Goal: Task Accomplishment & Management: Manage account settings

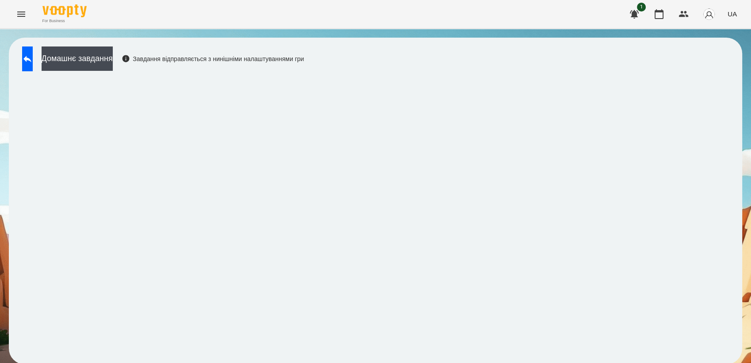
click at [25, 16] on icon "Menu" at bounding box center [21, 14] width 11 height 11
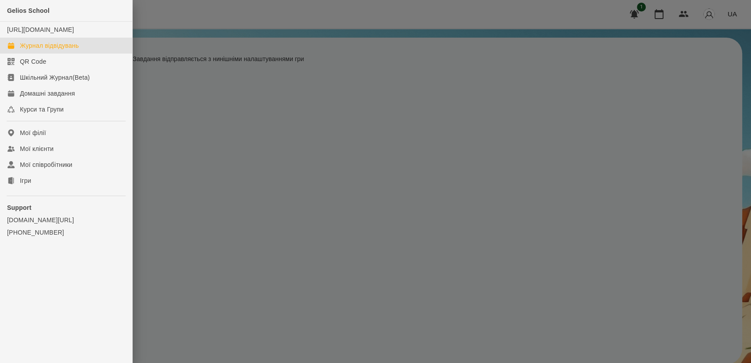
click at [41, 49] on link "Журнал відвідувань" at bounding box center [66, 46] width 132 height 16
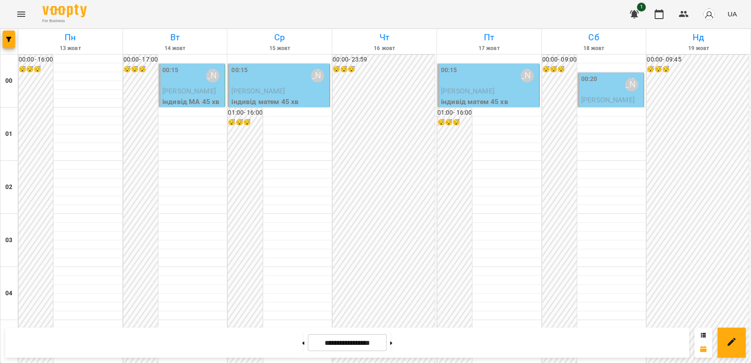
scroll to position [590, 0]
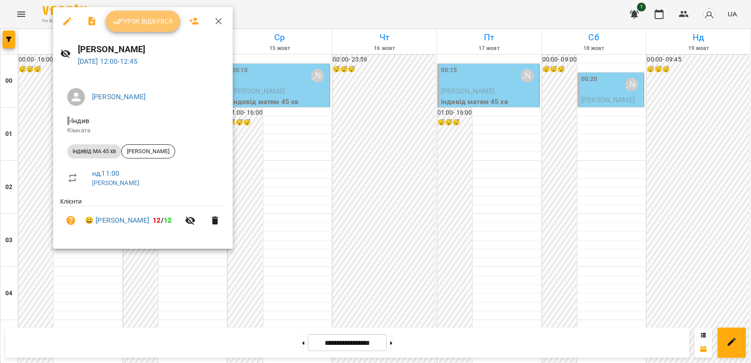
click at [142, 23] on span "Урок відбувся" at bounding box center [143, 21] width 60 height 11
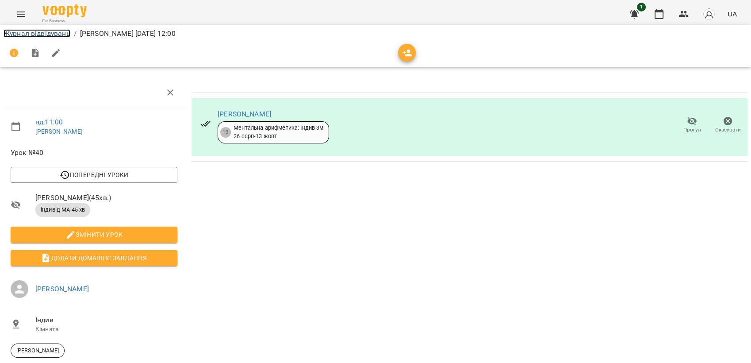
click at [38, 35] on link "Журнал відвідувань" at bounding box center [37, 33] width 67 height 8
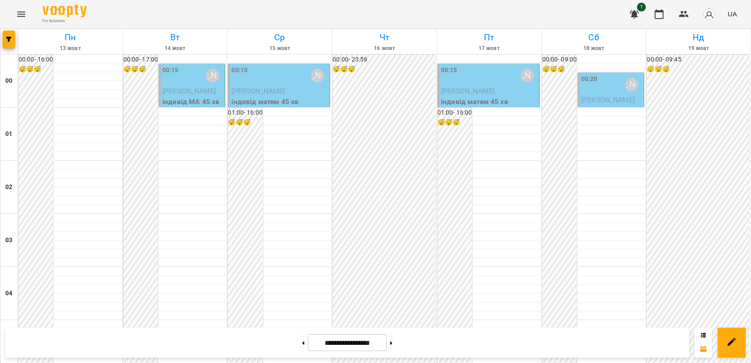
scroll to position [983, 0]
click at [731, 12] on span "UA" at bounding box center [732, 13] width 9 height 9
click at [720, 69] on div "Русский" at bounding box center [715, 66] width 45 height 16
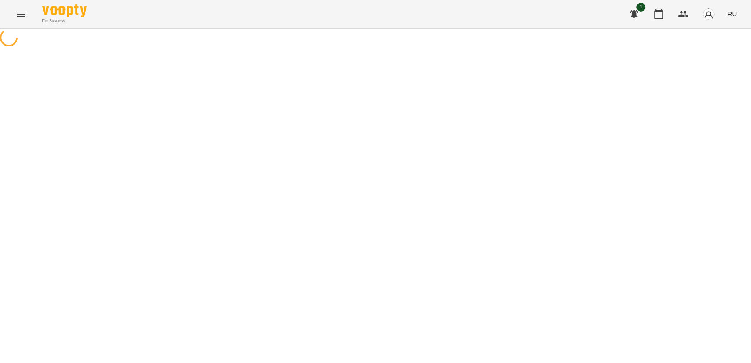
click at [22, 19] on icon "Menu" at bounding box center [21, 14] width 11 height 11
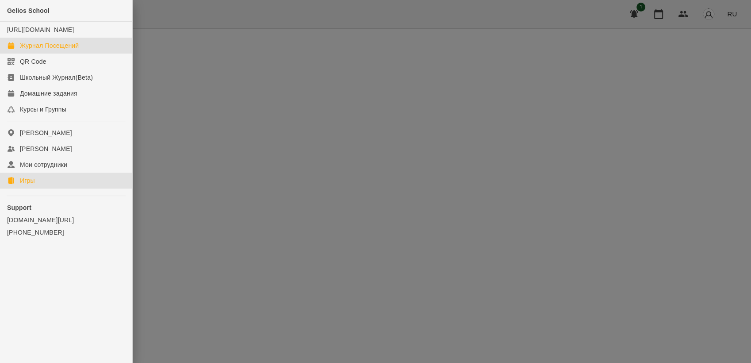
click at [39, 189] on link "Игры" at bounding box center [66, 181] width 132 height 16
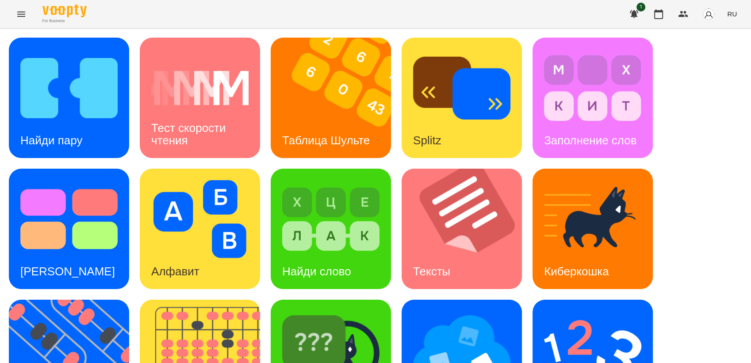
scroll to position [147, 0]
click at [68, 300] on img at bounding box center [74, 360] width 131 height 120
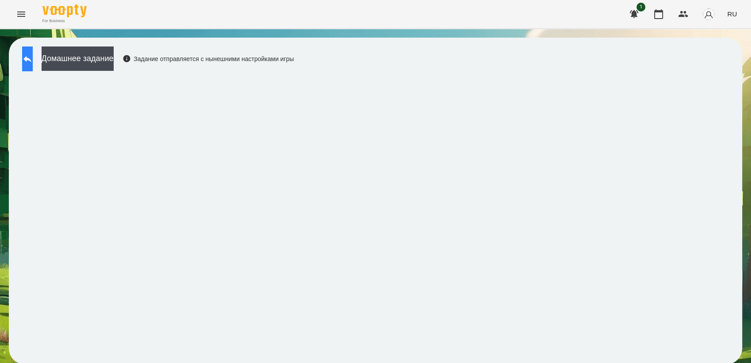
click at [33, 56] on button at bounding box center [27, 58] width 11 height 25
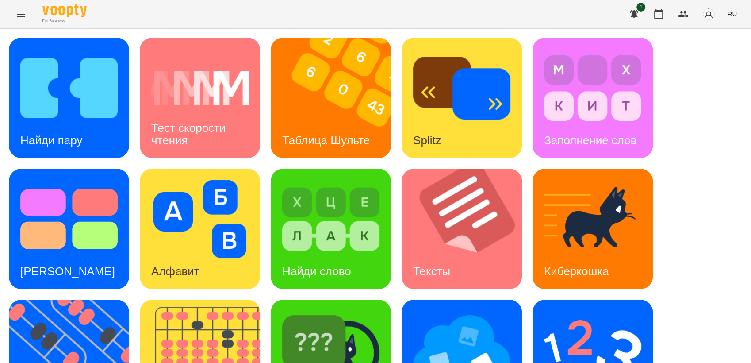
scroll to position [196, 0]
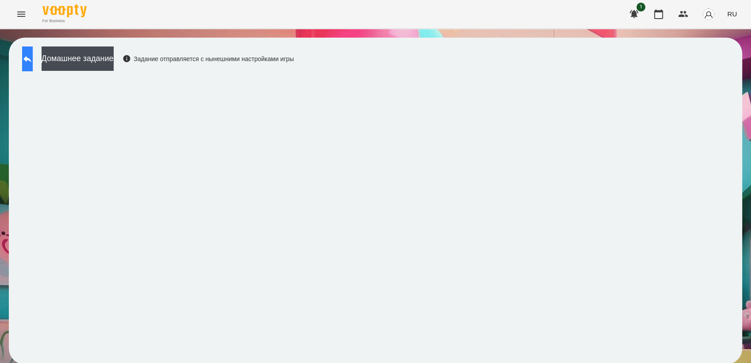
click at [31, 59] on icon at bounding box center [27, 59] width 8 height 7
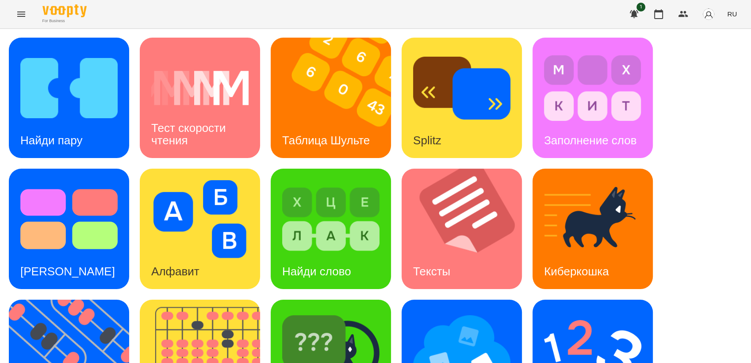
scroll to position [147, 0]
click at [588, 311] on img at bounding box center [592, 350] width 97 height 78
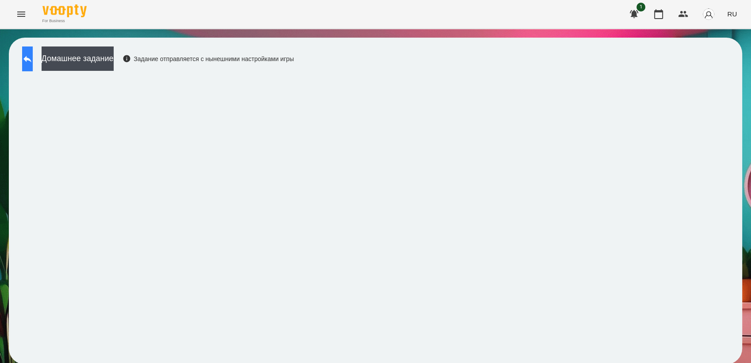
click at [33, 55] on icon at bounding box center [27, 59] width 11 height 11
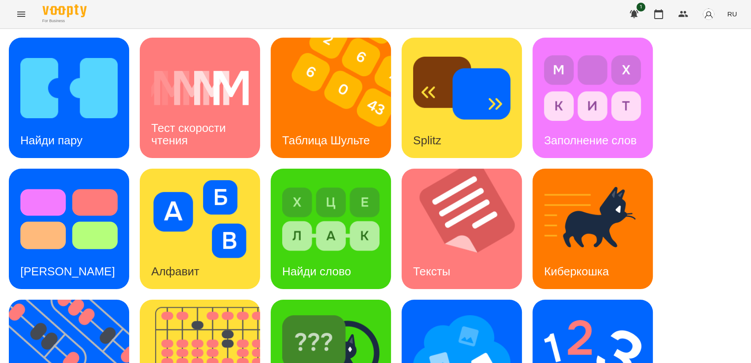
scroll to position [196, 0]
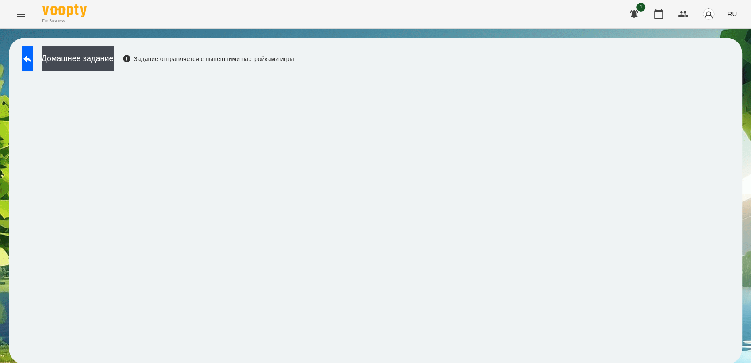
scroll to position [1, 0]
click at [30, 55] on button at bounding box center [27, 58] width 11 height 25
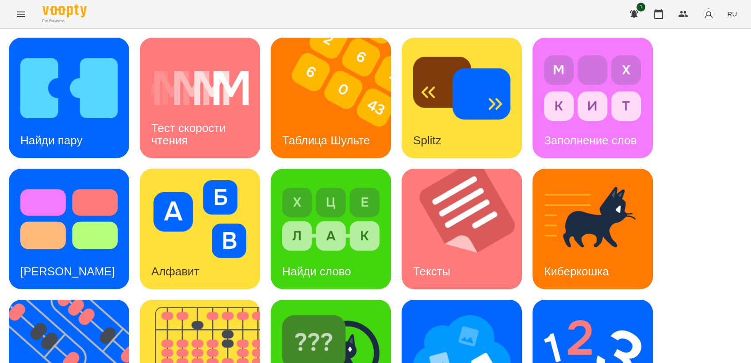
scroll to position [196, 0]
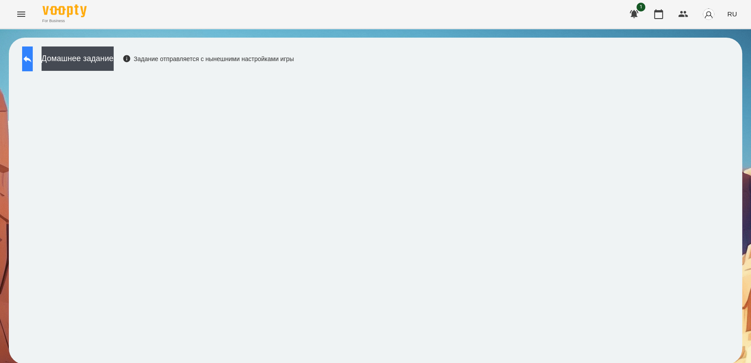
click at [33, 57] on button at bounding box center [27, 58] width 11 height 25
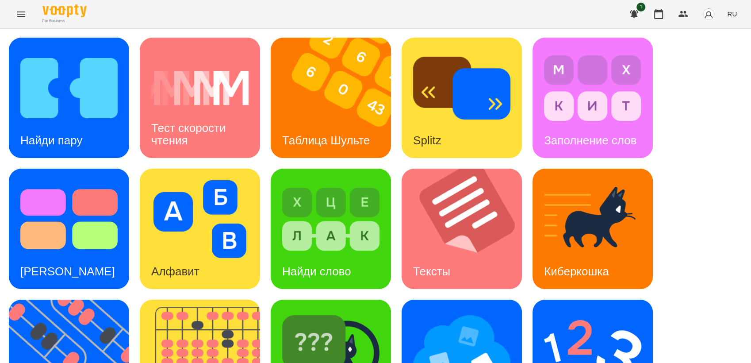
scroll to position [196, 0]
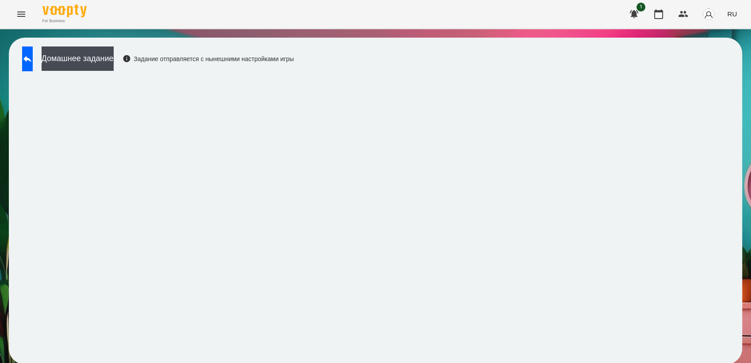
click at [424, 69] on div "Домашнее задание Задание отправляется с нынешними настройками игры" at bounding box center [376, 201] width 734 height 327
click at [25, 58] on button at bounding box center [27, 58] width 11 height 25
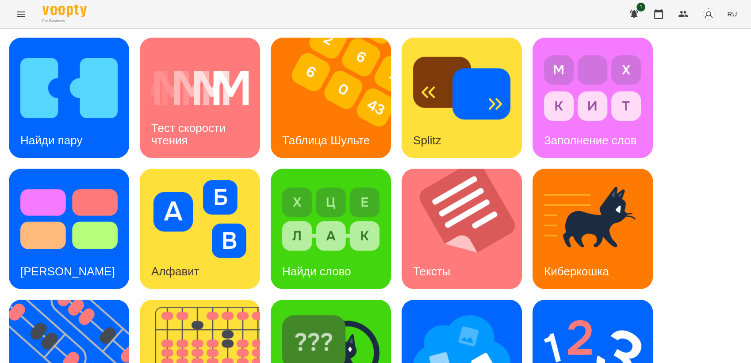
scroll to position [49, 0]
click at [88, 123] on div "Найди пару" at bounding box center [51, 140] width 85 height 35
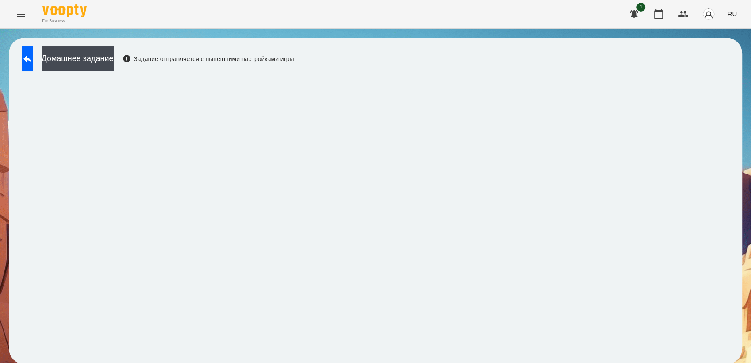
click at [415, 62] on div "Домашнее задание Задание отправляется с нынешними настройками игры" at bounding box center [376, 201] width 734 height 327
click at [33, 61] on icon at bounding box center [27, 59] width 11 height 11
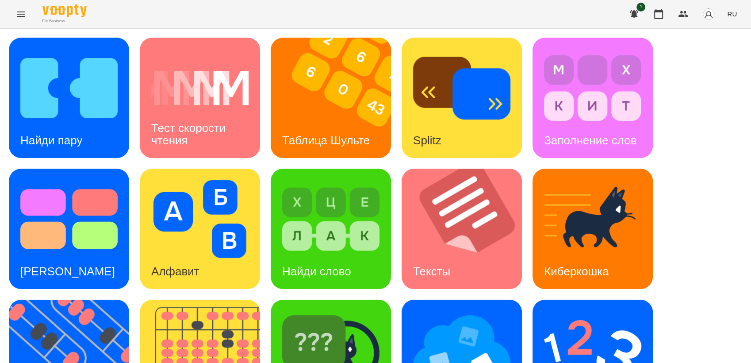
scroll to position [196, 0]
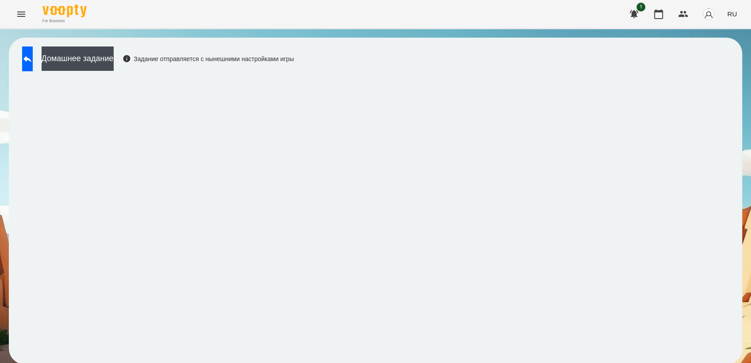
drag, startPoint x: 485, startPoint y: 14, endPoint x: 480, endPoint y: 12, distance: 4.8
click at [485, 14] on div "For Business 1 RU" at bounding box center [375, 14] width 751 height 28
click at [390, 8] on div "For Business 1 RU" at bounding box center [375, 14] width 751 height 28
click at [20, 19] on button "Menu" at bounding box center [21, 14] width 21 height 21
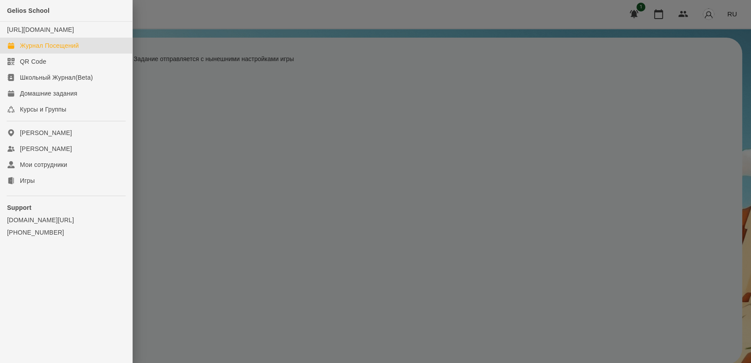
click at [50, 50] on div "Журнал Посещений" at bounding box center [49, 45] width 59 height 9
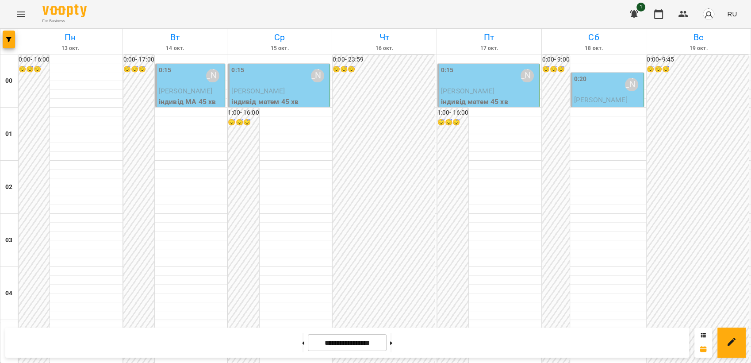
scroll to position [786, 0]
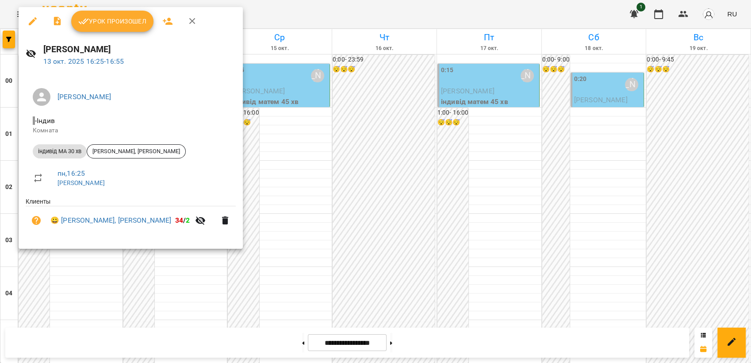
click at [110, 17] on span "Урок произошел" at bounding box center [112, 21] width 68 height 11
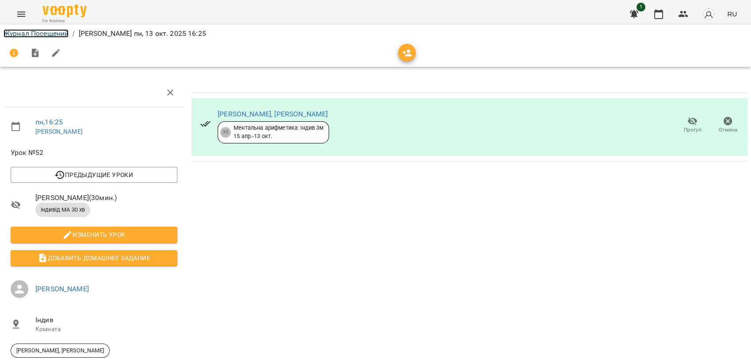
click at [40, 31] on link "Журнал Посещений" at bounding box center [36, 33] width 65 height 8
